Goal: Book appointment/travel/reservation

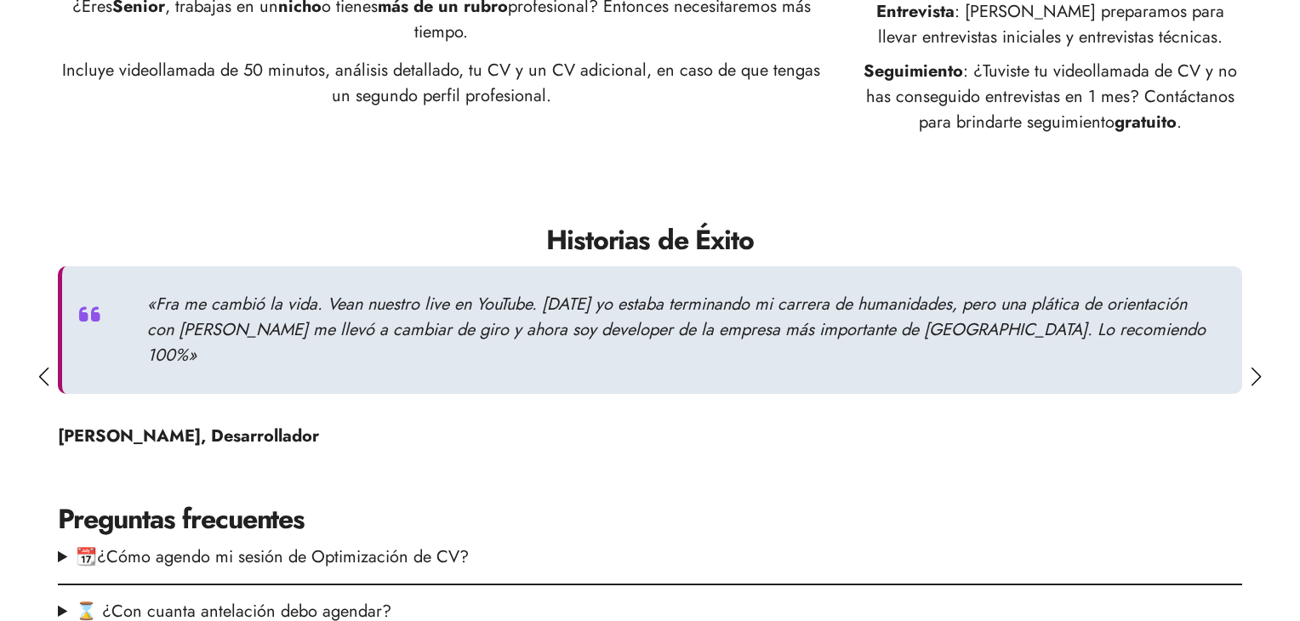
scroll to position [1101, 0]
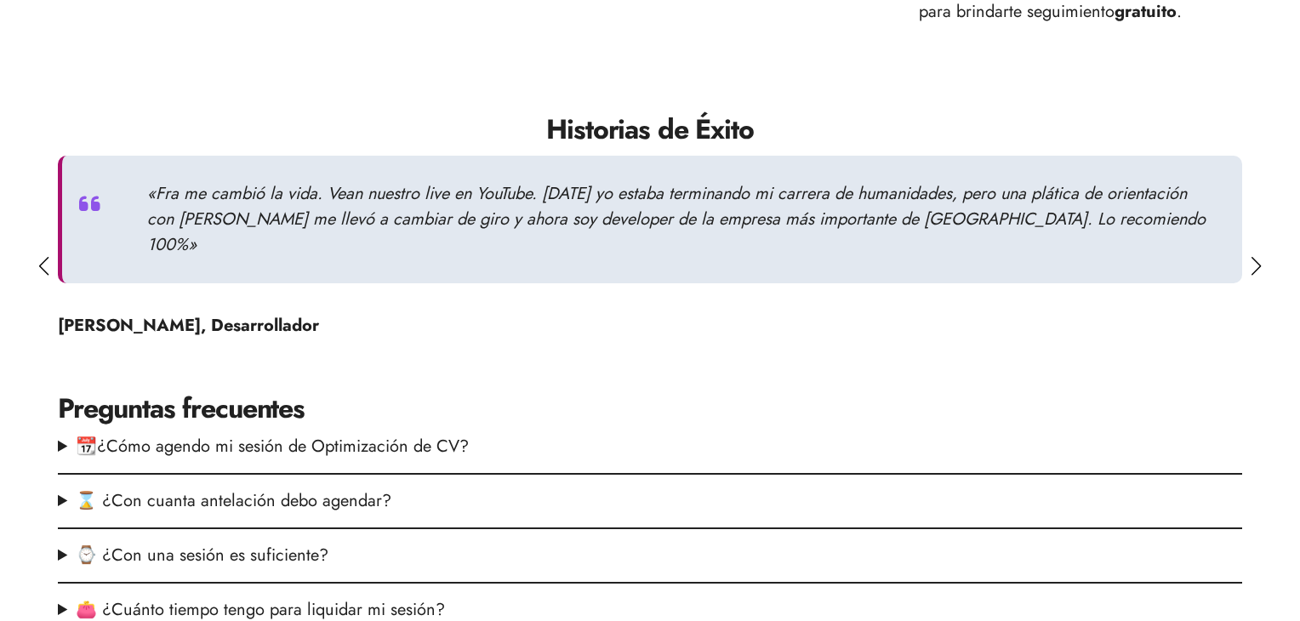
click at [1252, 270] on div at bounding box center [1256, 266] width 12 height 19
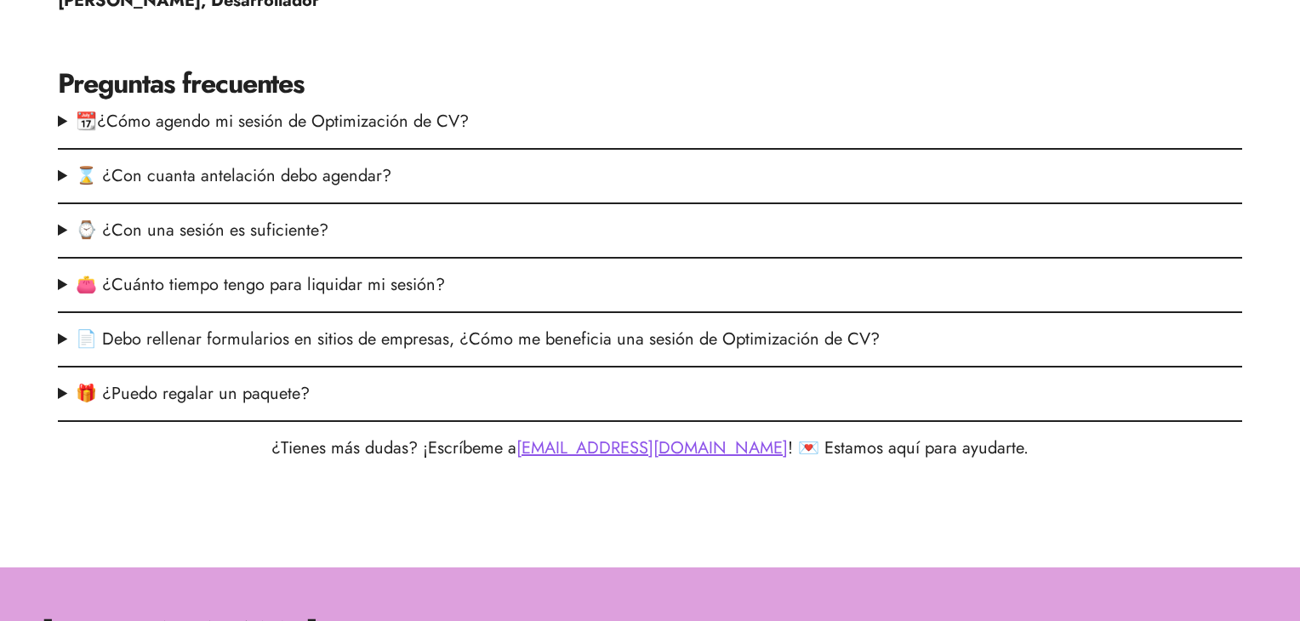
scroll to position [1426, 0]
click at [470, 115] on summary "📆¿Cómo agendo mi sesión de Optimización de CV?" at bounding box center [650, 122] width 1184 height 26
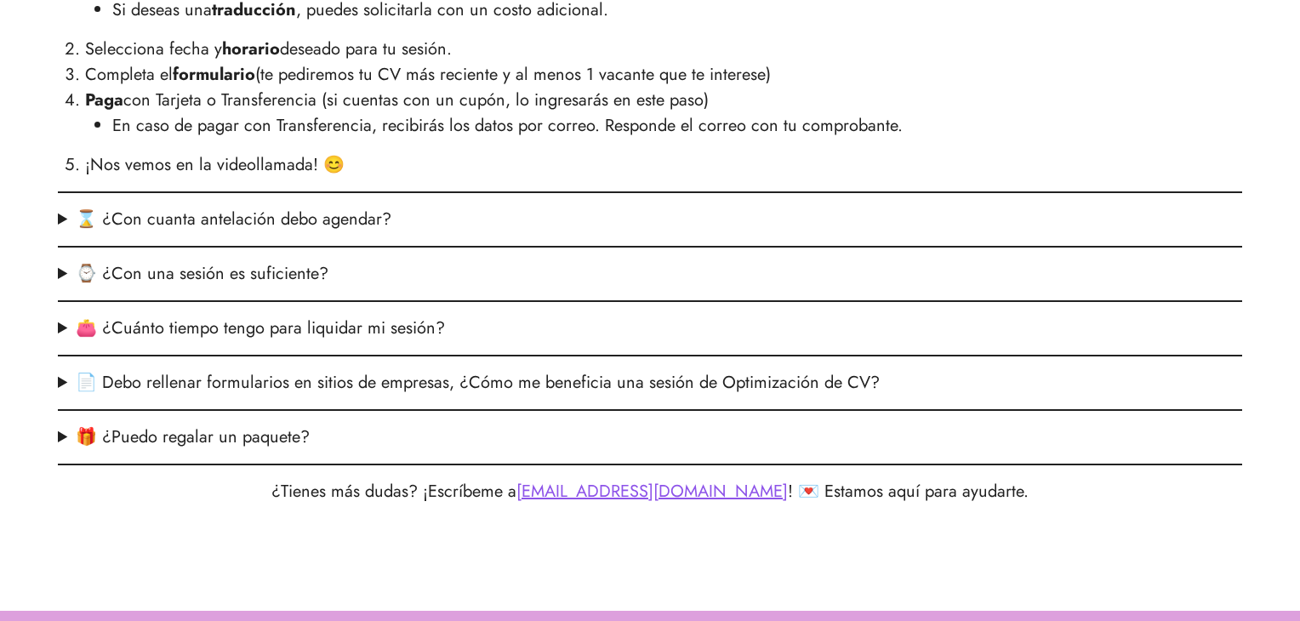
scroll to position [1628, 0]
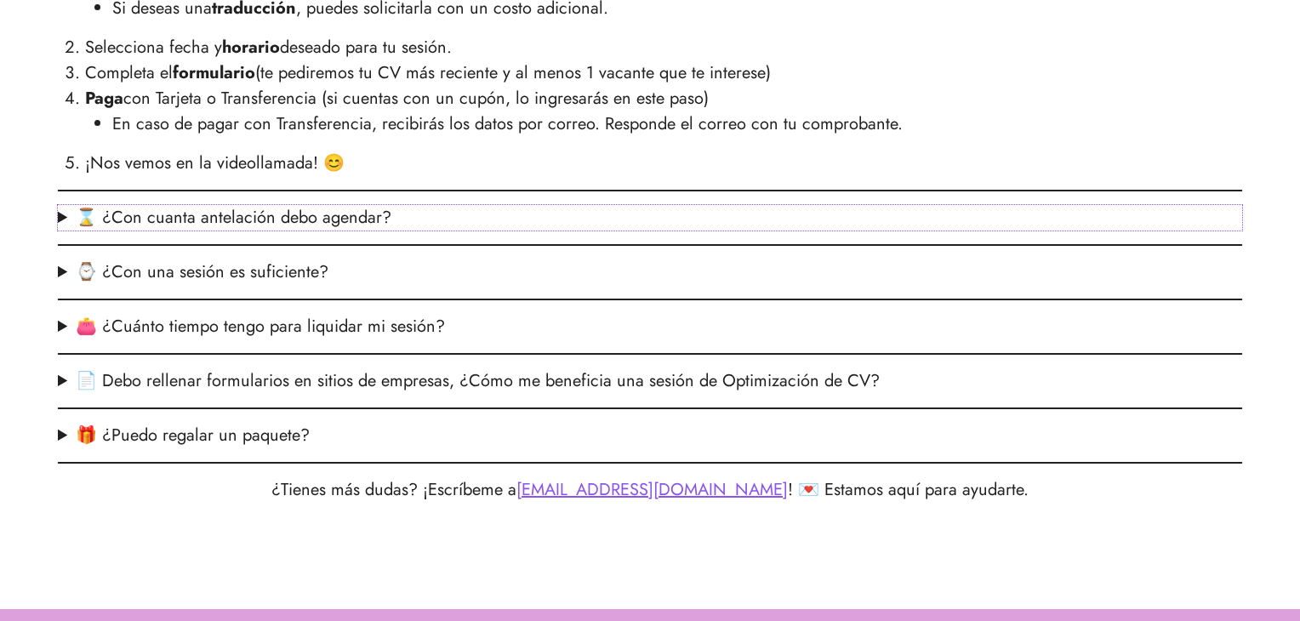
click at [333, 228] on summary "⌛ ¿Con cuanta antelación debo agendar?" at bounding box center [650, 218] width 1184 height 26
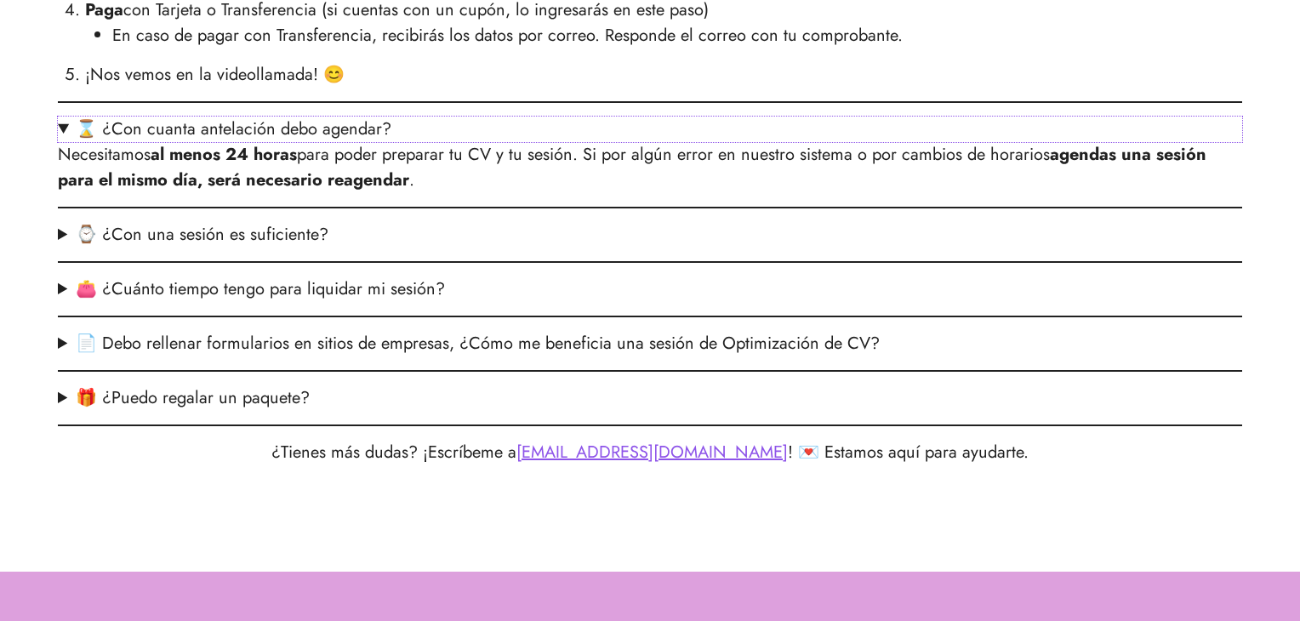
scroll to position [1720, 0]
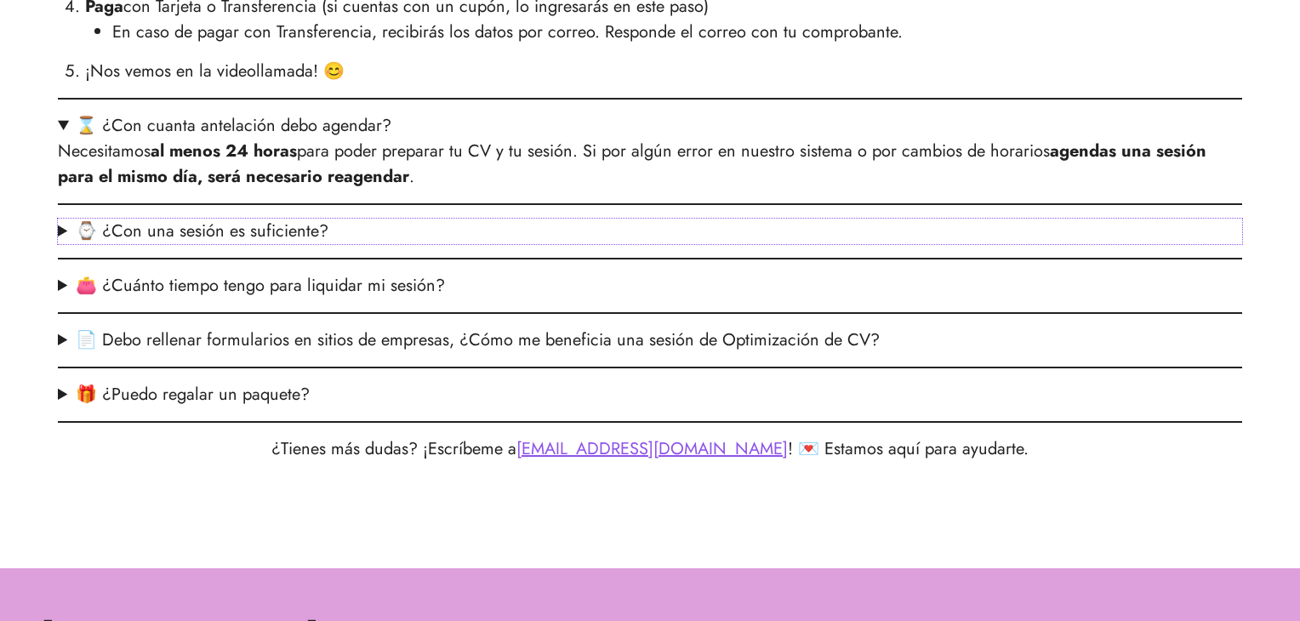
click at [325, 223] on summary "⌚ ¿Con una sesión es suficiente?" at bounding box center [650, 232] width 1184 height 26
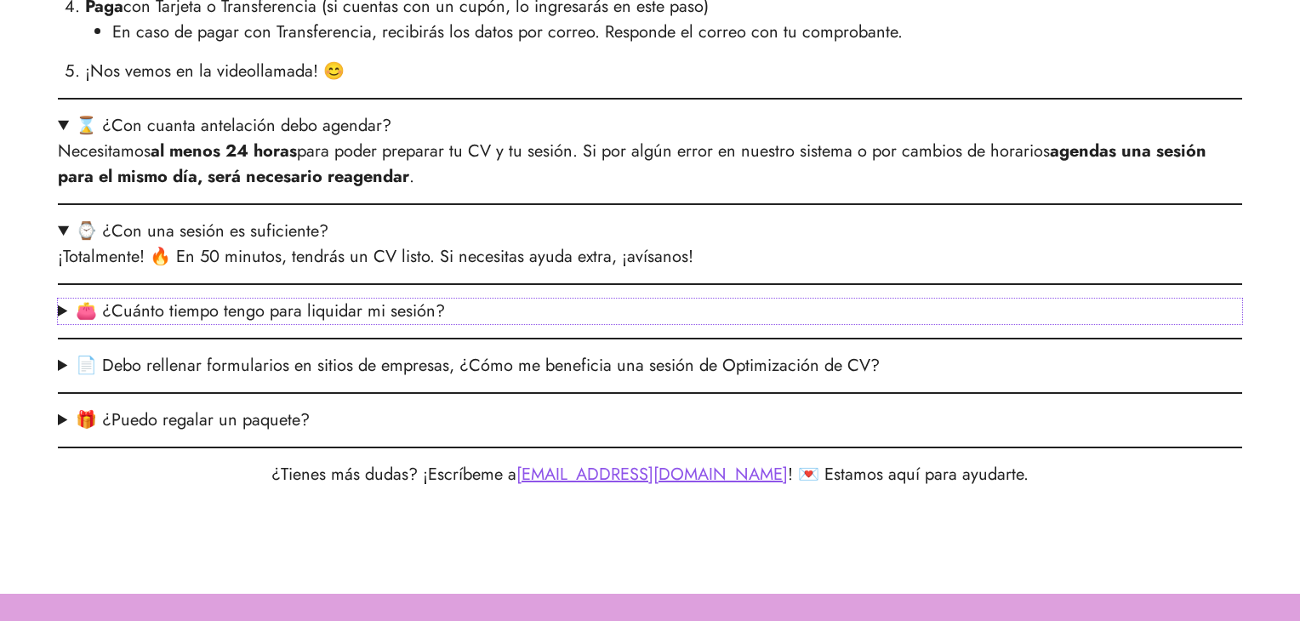
click at [364, 316] on summary "👛 ¿Cuánto tiempo tengo para liquidar mi sesión?" at bounding box center [650, 312] width 1184 height 26
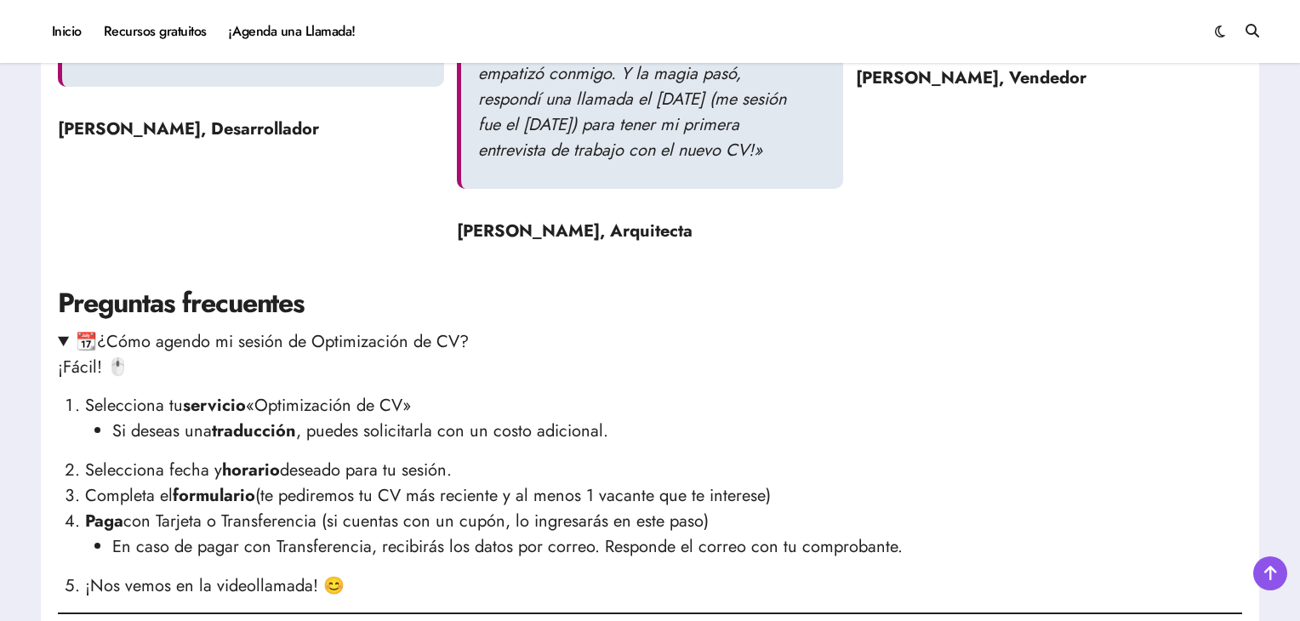
scroll to position [2730, 0]
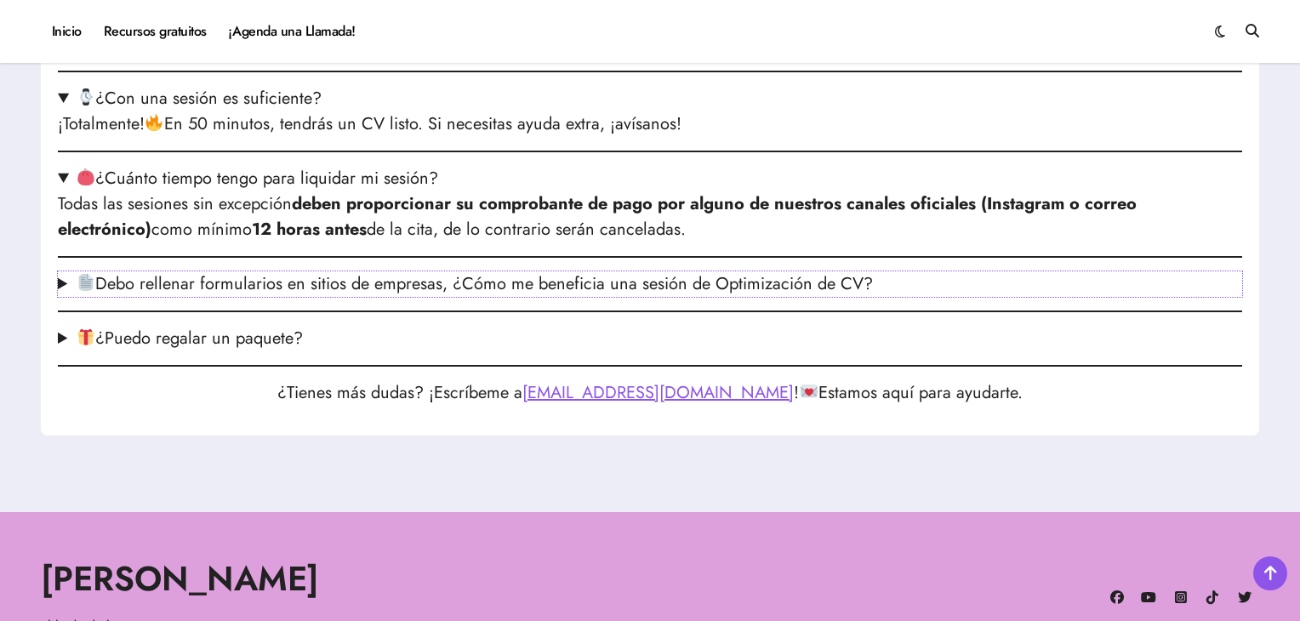
click at [438, 297] on summary "Debo rellenar formularios en sitios de empresas, ¿Cómo me beneficia una sesión …" at bounding box center [650, 284] width 1184 height 26
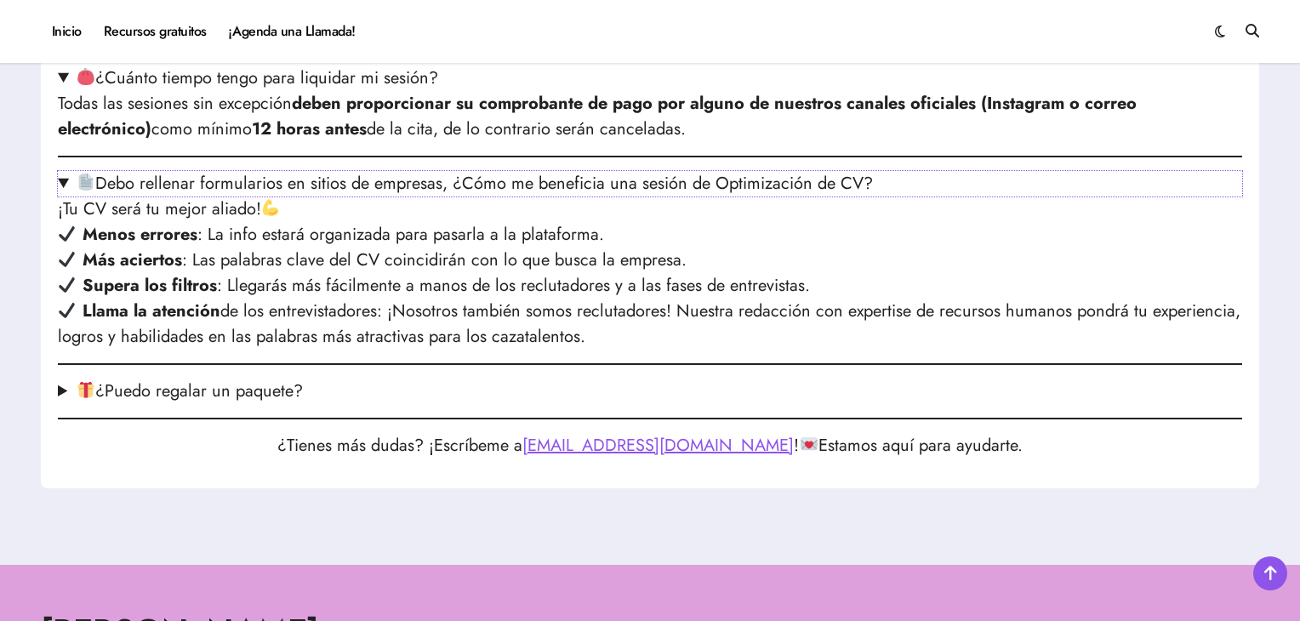
scroll to position [2831, 0]
click at [218, 403] on summary "¿Puedo regalar un paquete?" at bounding box center [650, 391] width 1184 height 26
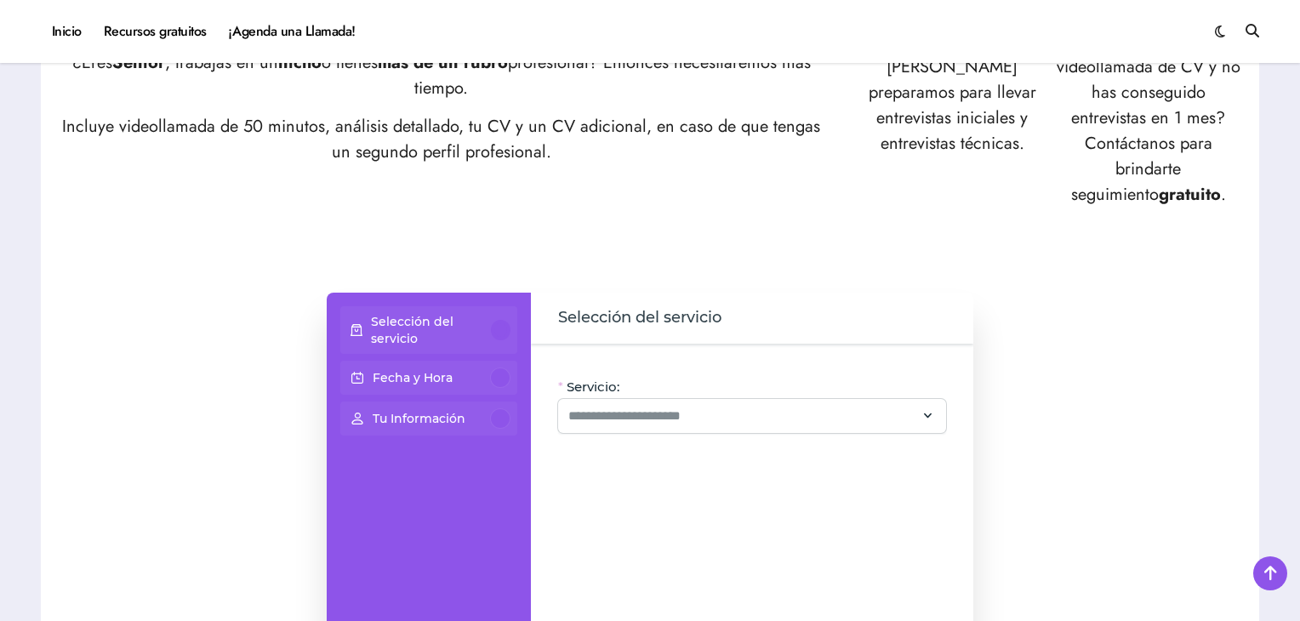
scroll to position [996, 0]
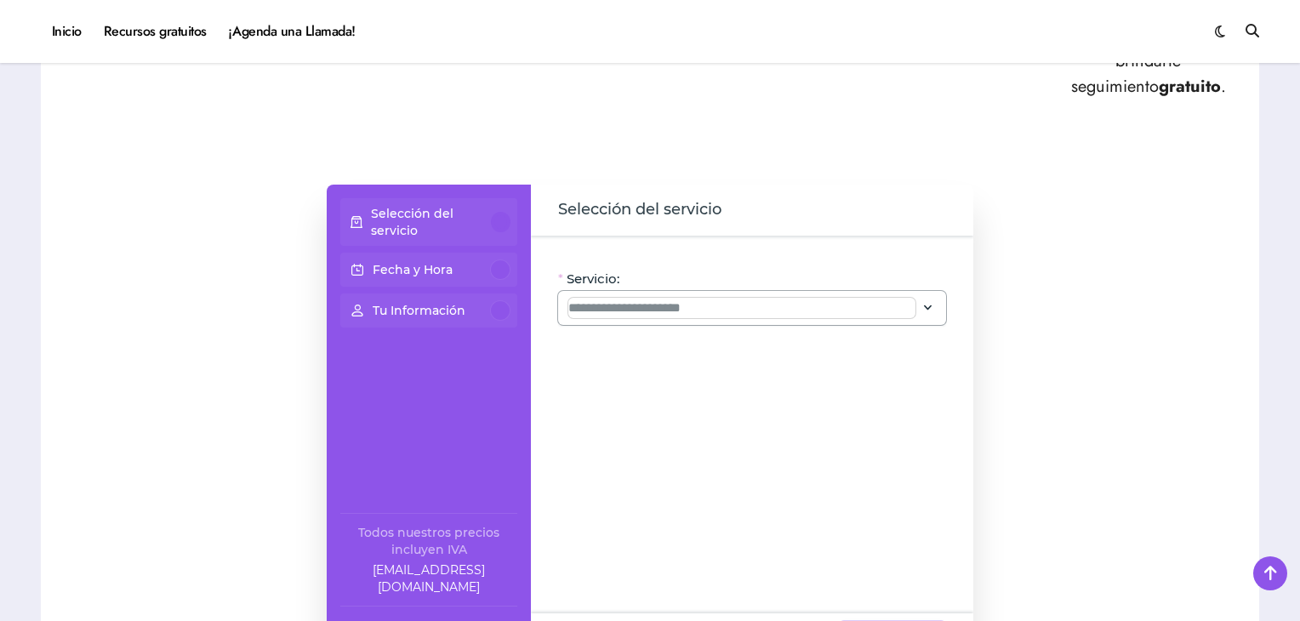
click at [663, 306] on input "Servicio:" at bounding box center [741, 308] width 347 height 20
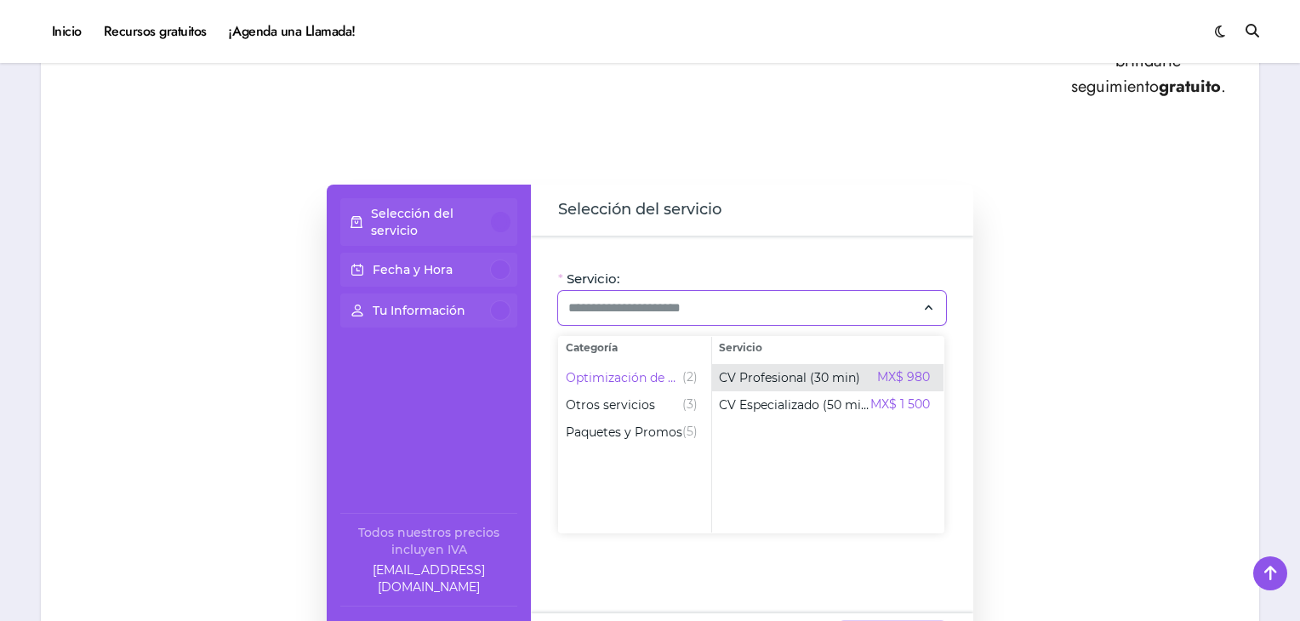
click at [774, 371] on span "CV Profesional (30 min)" at bounding box center [789, 377] width 141 height 17
type input "**********"
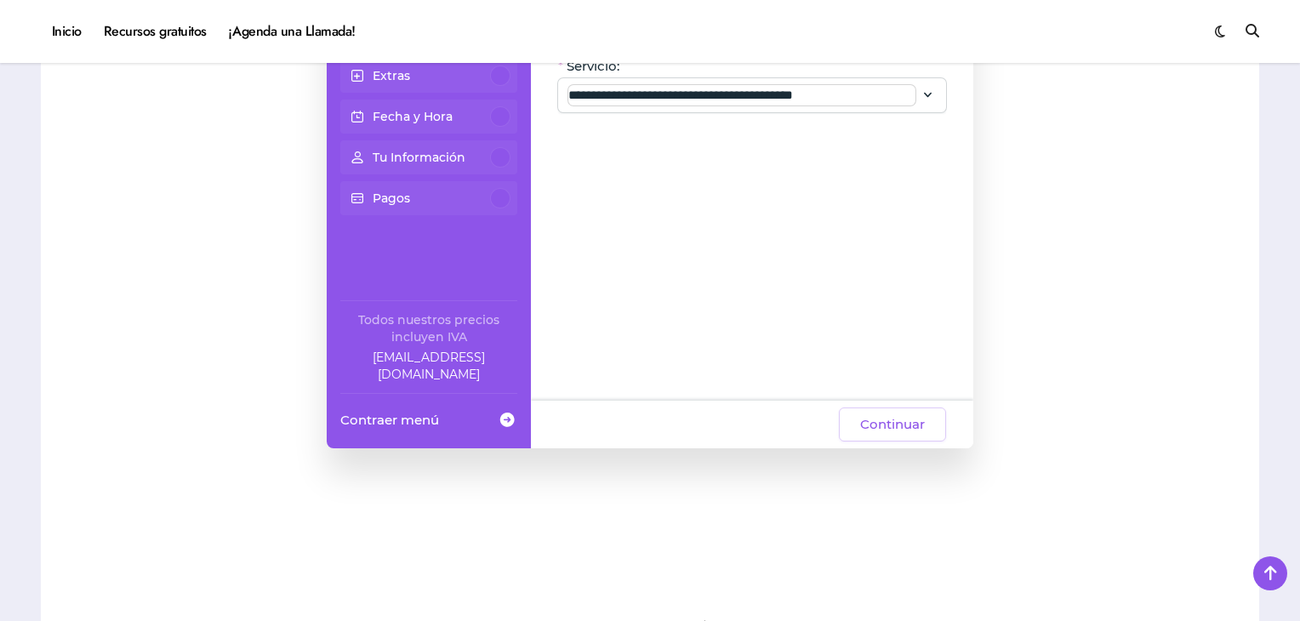
scroll to position [1210, 0]
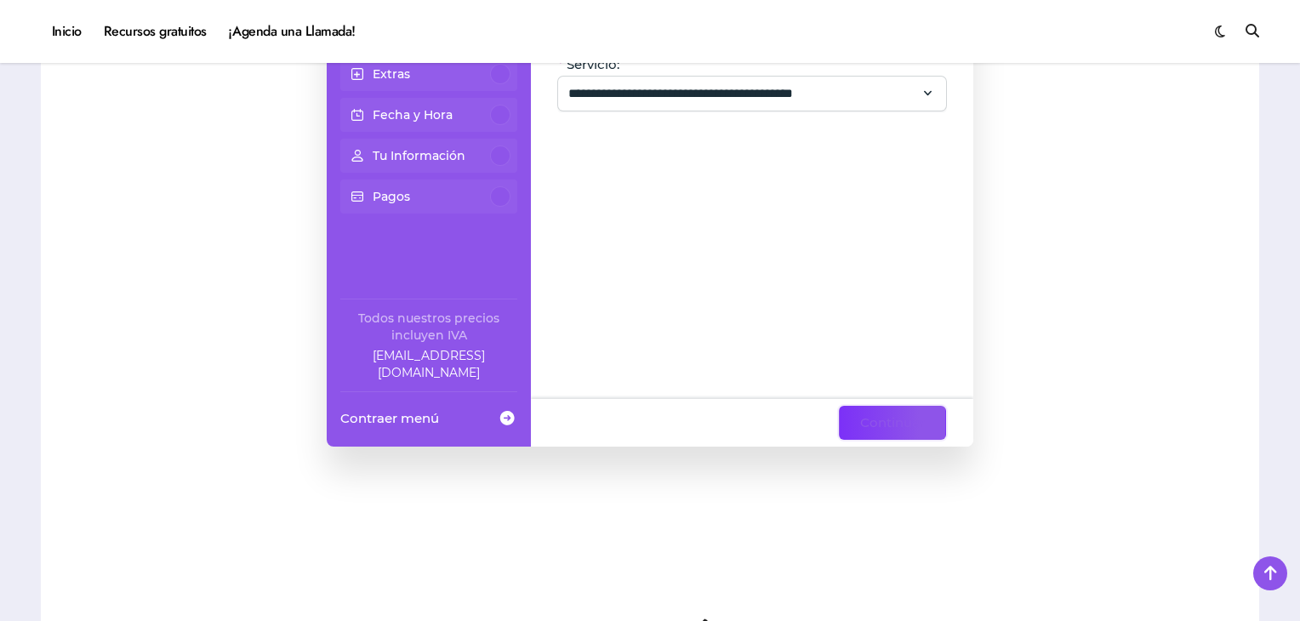
click at [898, 431] on span "Continuar" at bounding box center [892, 423] width 65 height 20
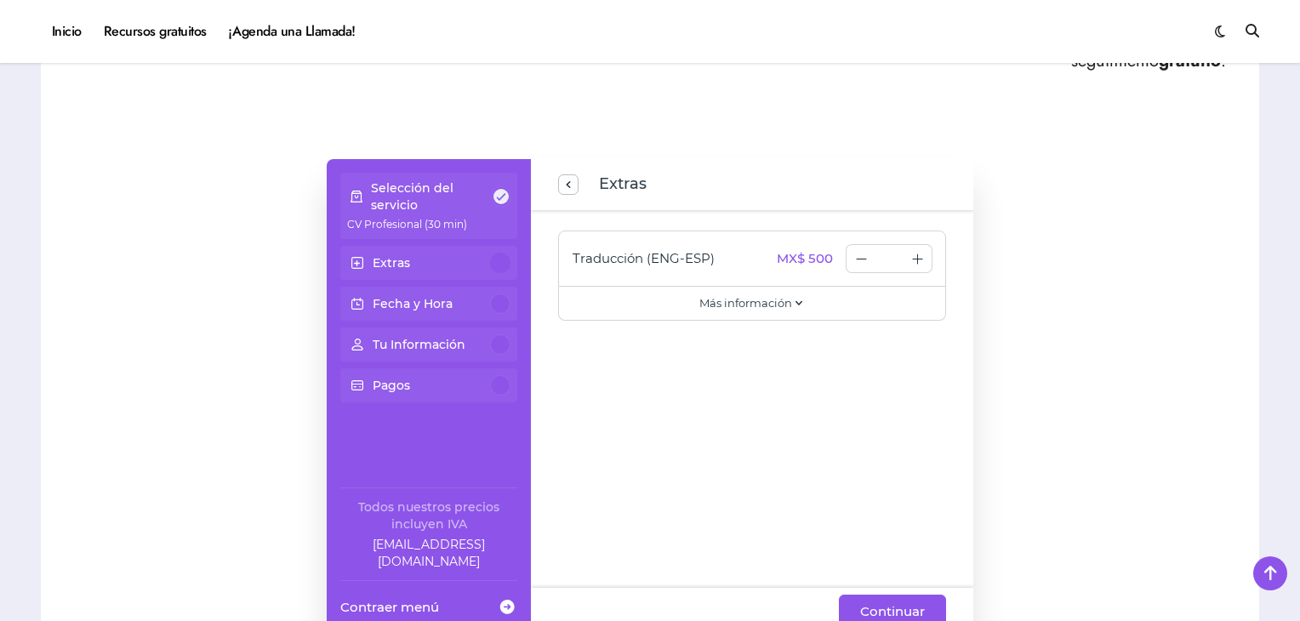
scroll to position [1020, 0]
click at [922, 606] on span "Continuar" at bounding box center [892, 613] width 65 height 20
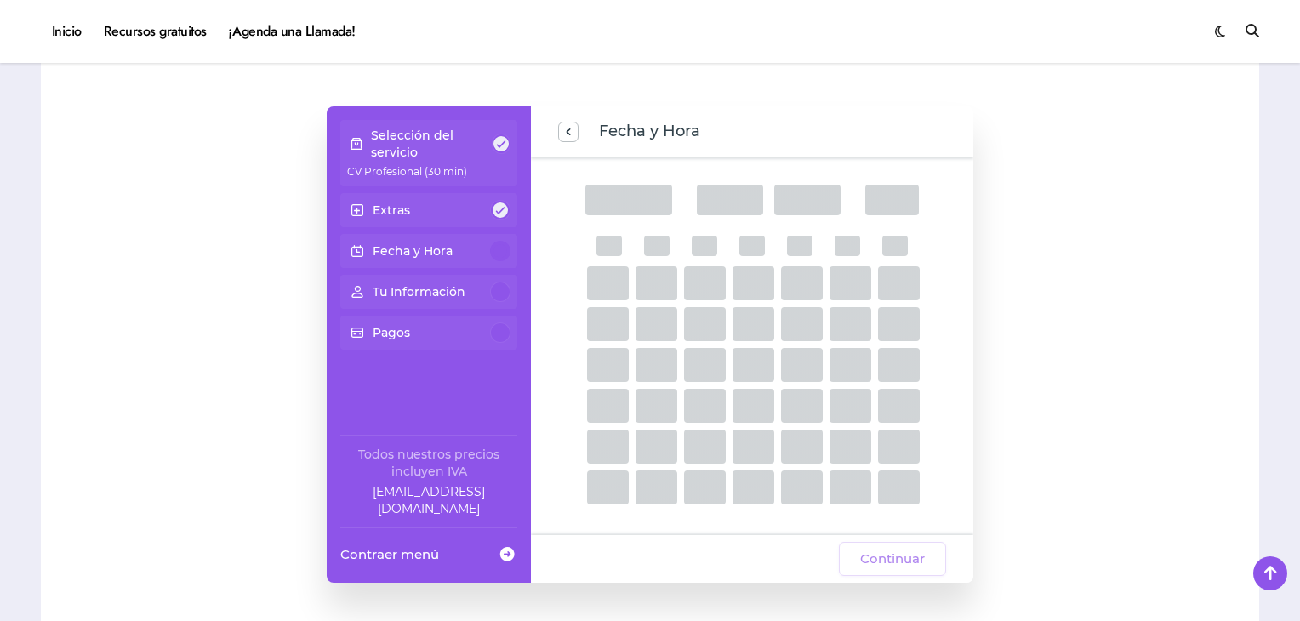
scroll to position [1075, 0]
click at [487, 290] on div "Tu Información" at bounding box center [428, 291] width 163 height 20
